Goal: Information Seeking & Learning: Learn about a topic

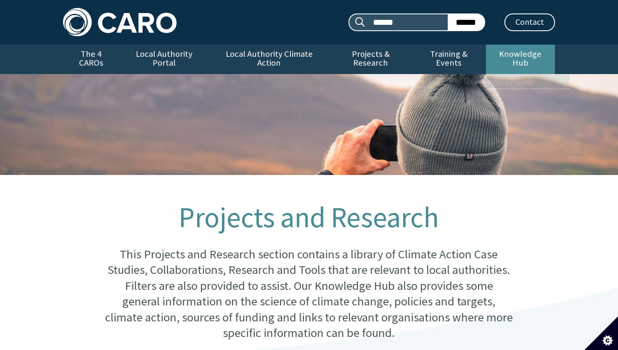
click at [528, 56] on link "Knowledge Hub" at bounding box center [520, 59] width 69 height 29
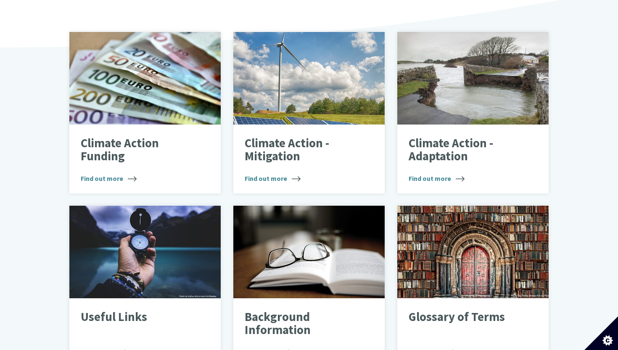
scroll to position [226, 0]
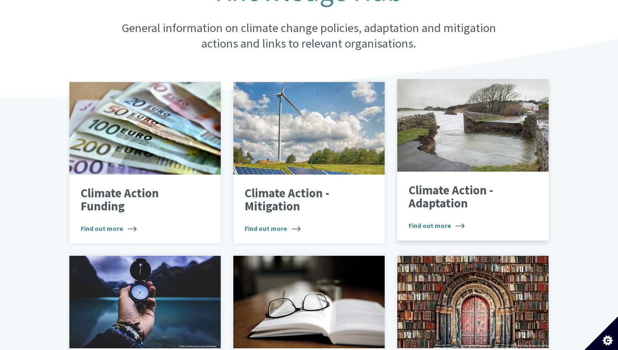
click at [424, 190] on p "Climate Action - Adaptation" at bounding box center [467, 197] width 116 height 26
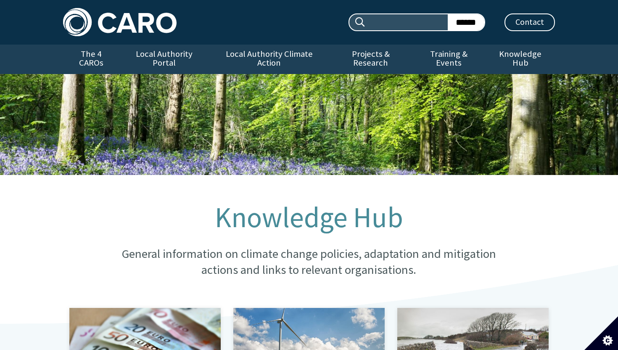
scroll to position [226, 0]
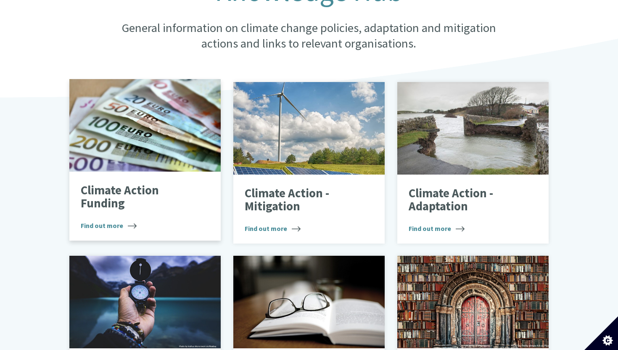
click at [113, 191] on p "Climate Action Funding" at bounding box center [139, 197] width 116 height 26
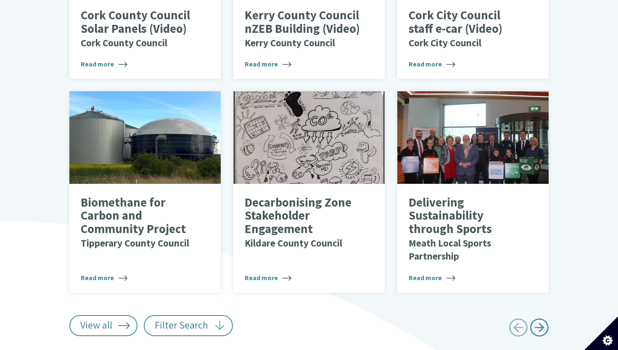
scroll to position [531, 0]
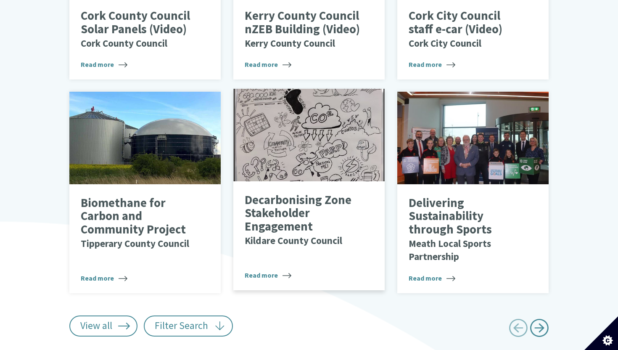
click at [281, 200] on p "Decarbonising Zone Stakeholder Engagement Kildare County Council" at bounding box center [303, 219] width 116 height 53
